Goal: Unclear

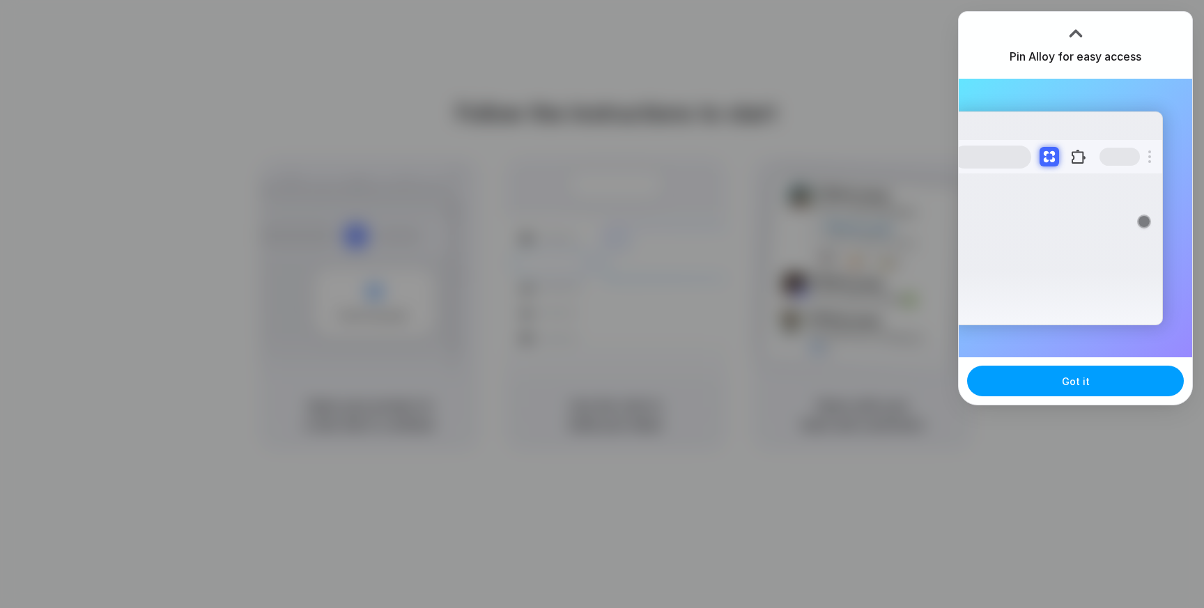
click at [1078, 383] on span "Got it" at bounding box center [1076, 381] width 28 height 15
